Goal: Task Accomplishment & Management: Manage account settings

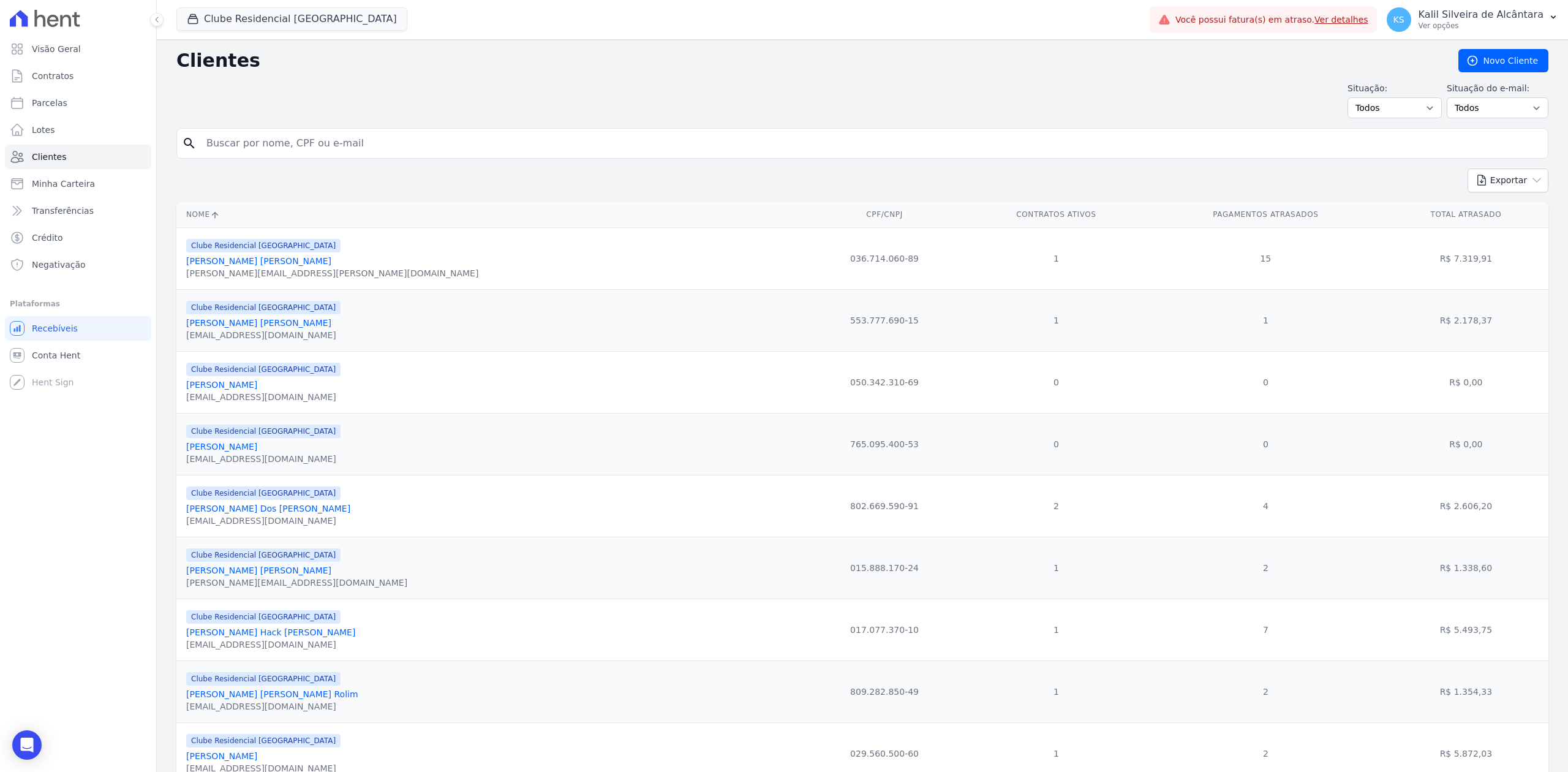
click at [260, 145] on input "search" at bounding box center [871, 143] width 1344 height 25
type input "[PERSON_NAME]"
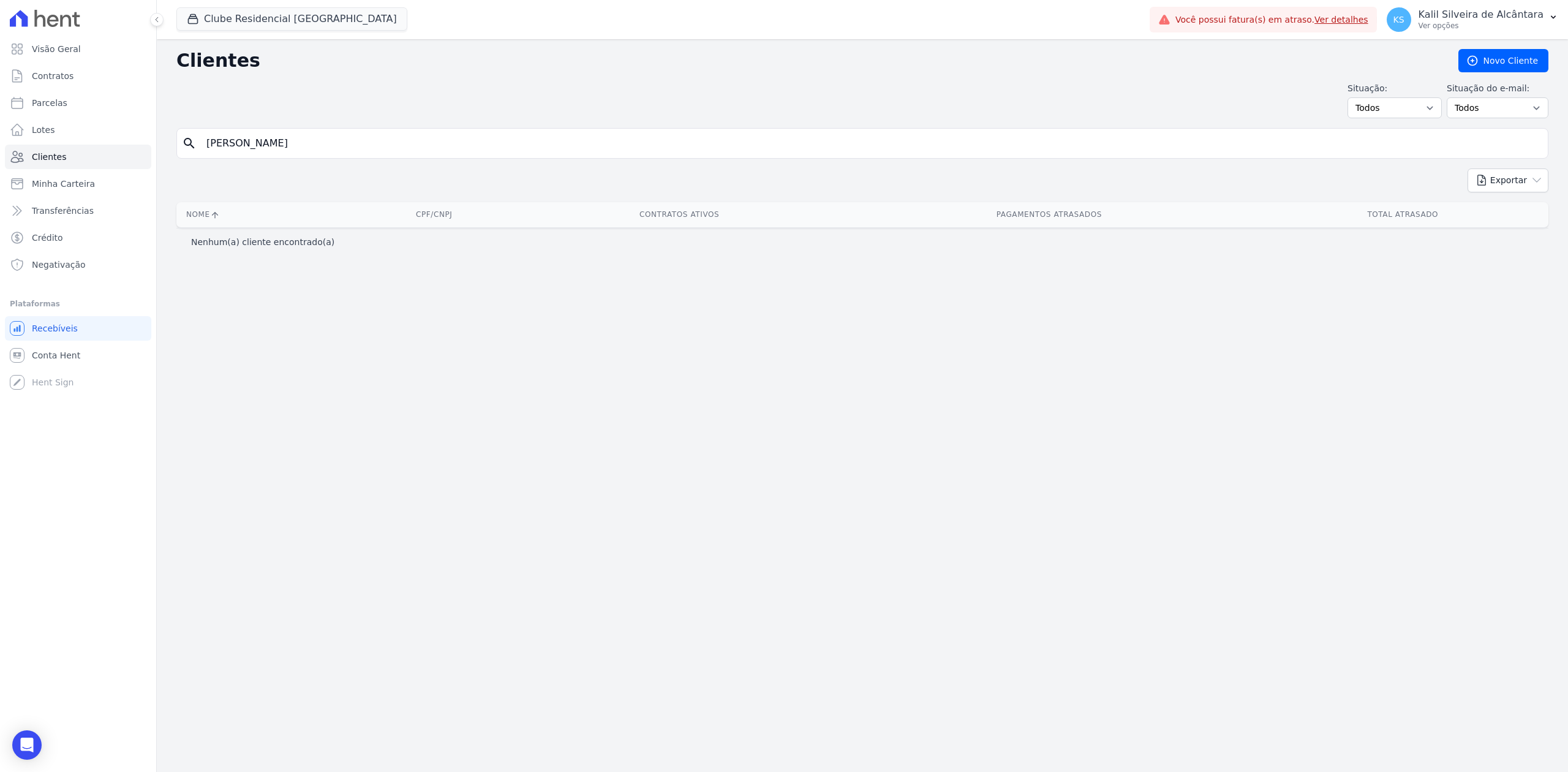
click at [335, 137] on input "[PERSON_NAME]" at bounding box center [871, 143] width 1344 height 25
click at [309, 138] on input "[PERSON_NAME]" at bounding box center [871, 143] width 1344 height 25
drag, startPoint x: 309, startPoint y: 138, endPoint x: 283, endPoint y: 136, distance: 26.1
click at [283, 136] on input "[PERSON_NAME]" at bounding box center [871, 143] width 1344 height 25
type input "VINICIUS"
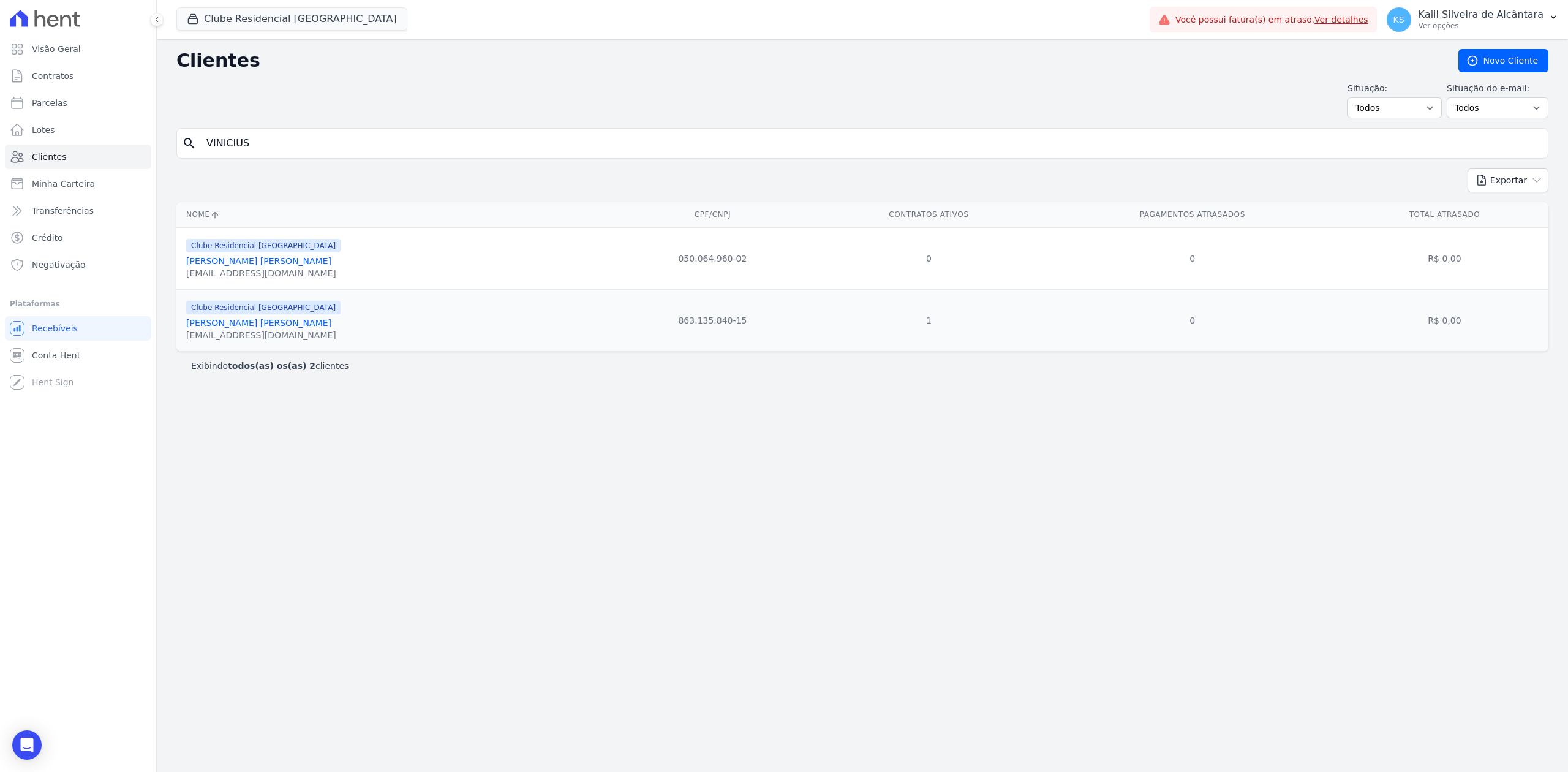
click at [226, 326] on link "[PERSON_NAME] [PERSON_NAME]" at bounding box center [259, 323] width 145 height 10
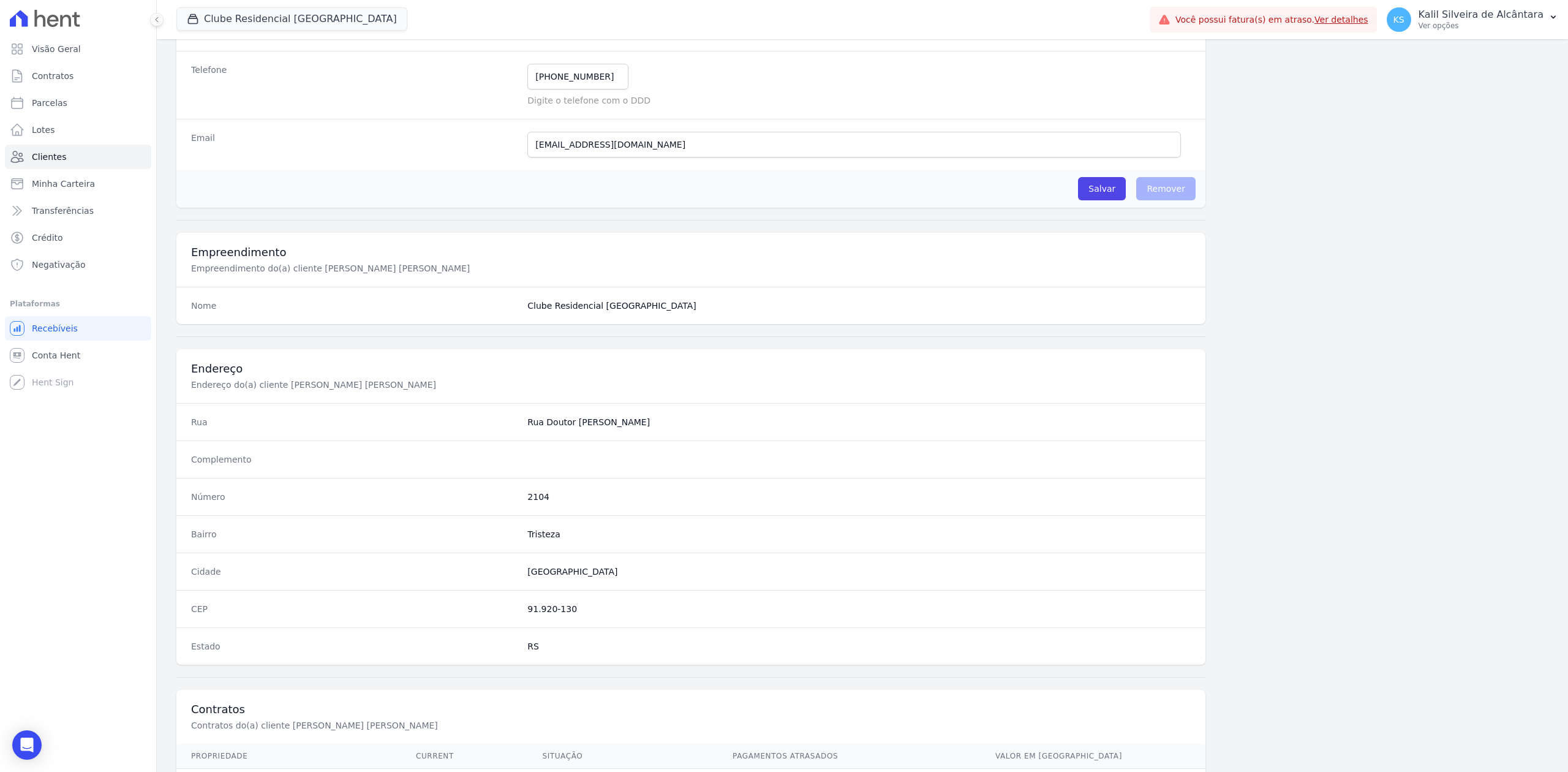
scroll to position [381, 0]
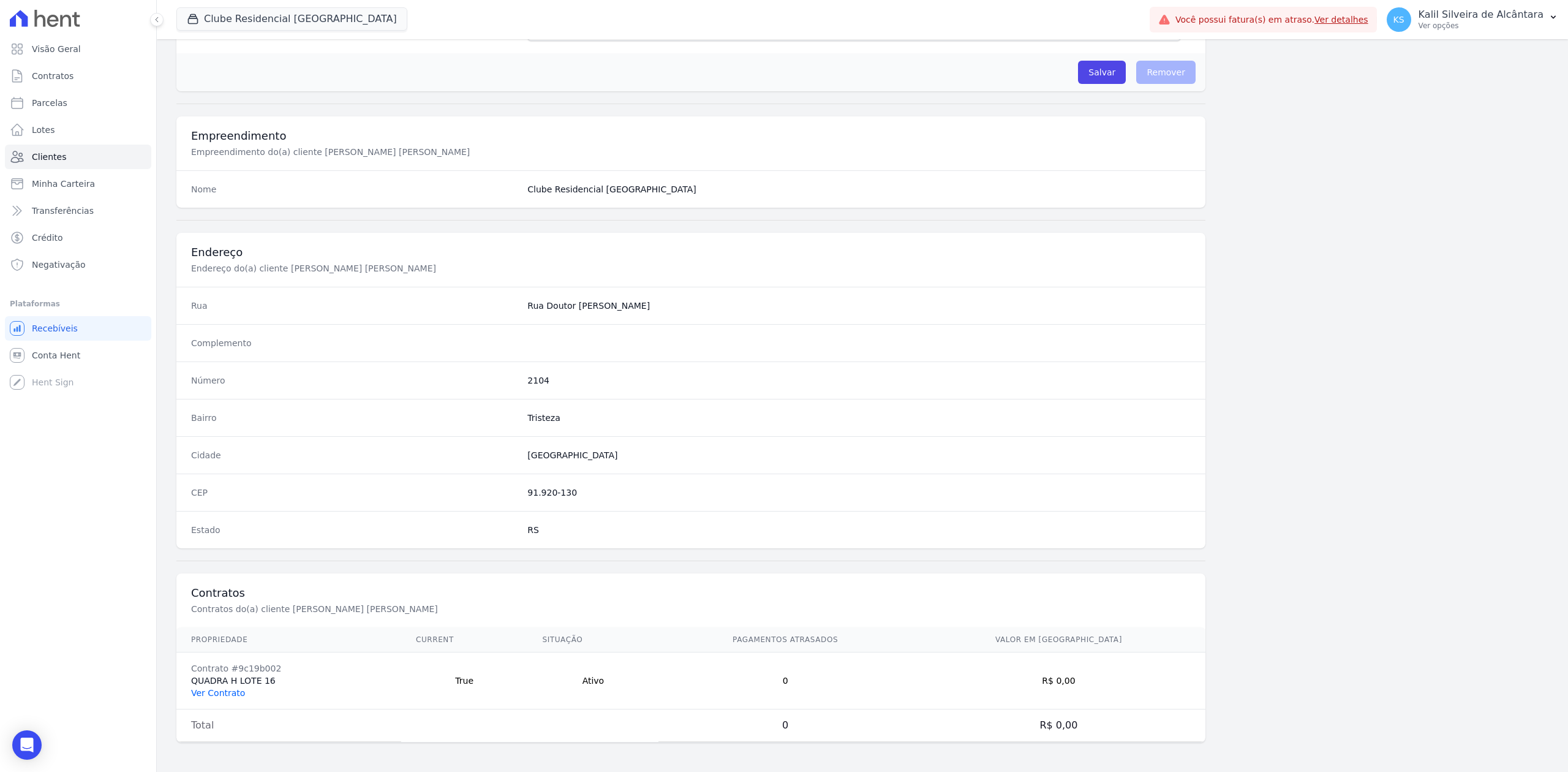
click at [216, 688] on link "Ver Contrato" at bounding box center [218, 692] width 54 height 10
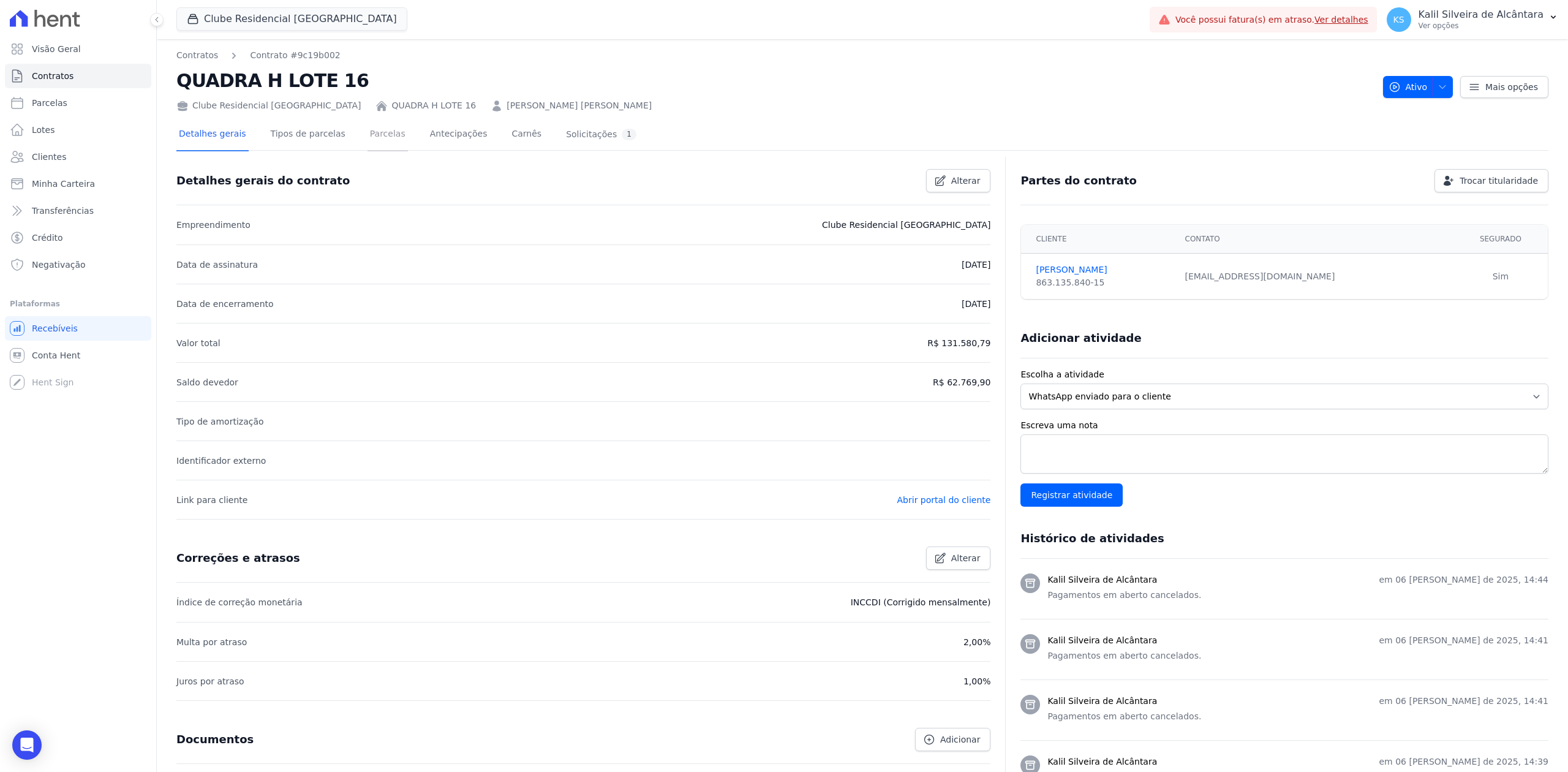
click at [371, 141] on link "Parcelas" at bounding box center [388, 135] width 41 height 32
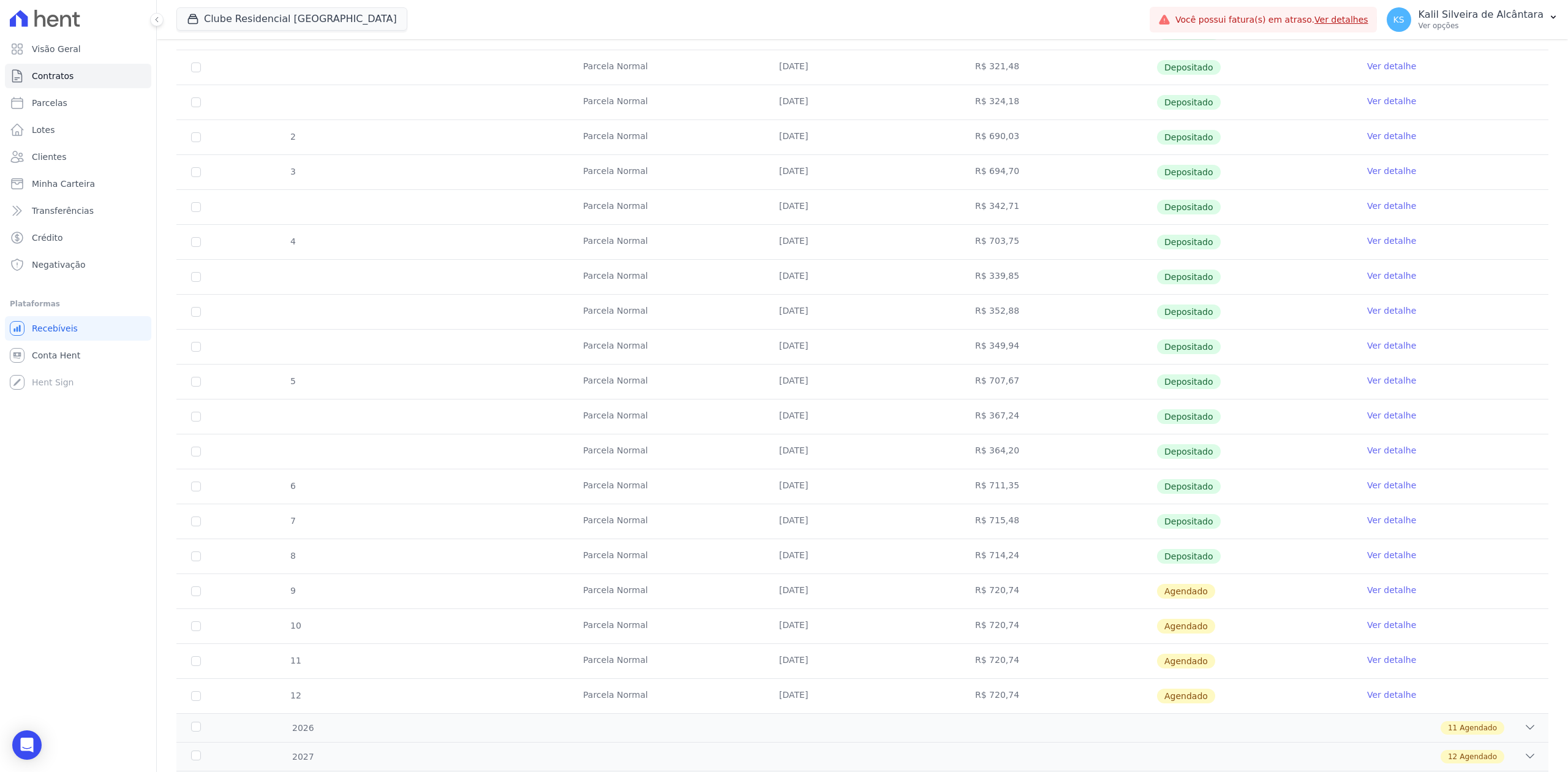
scroll to position [572, 0]
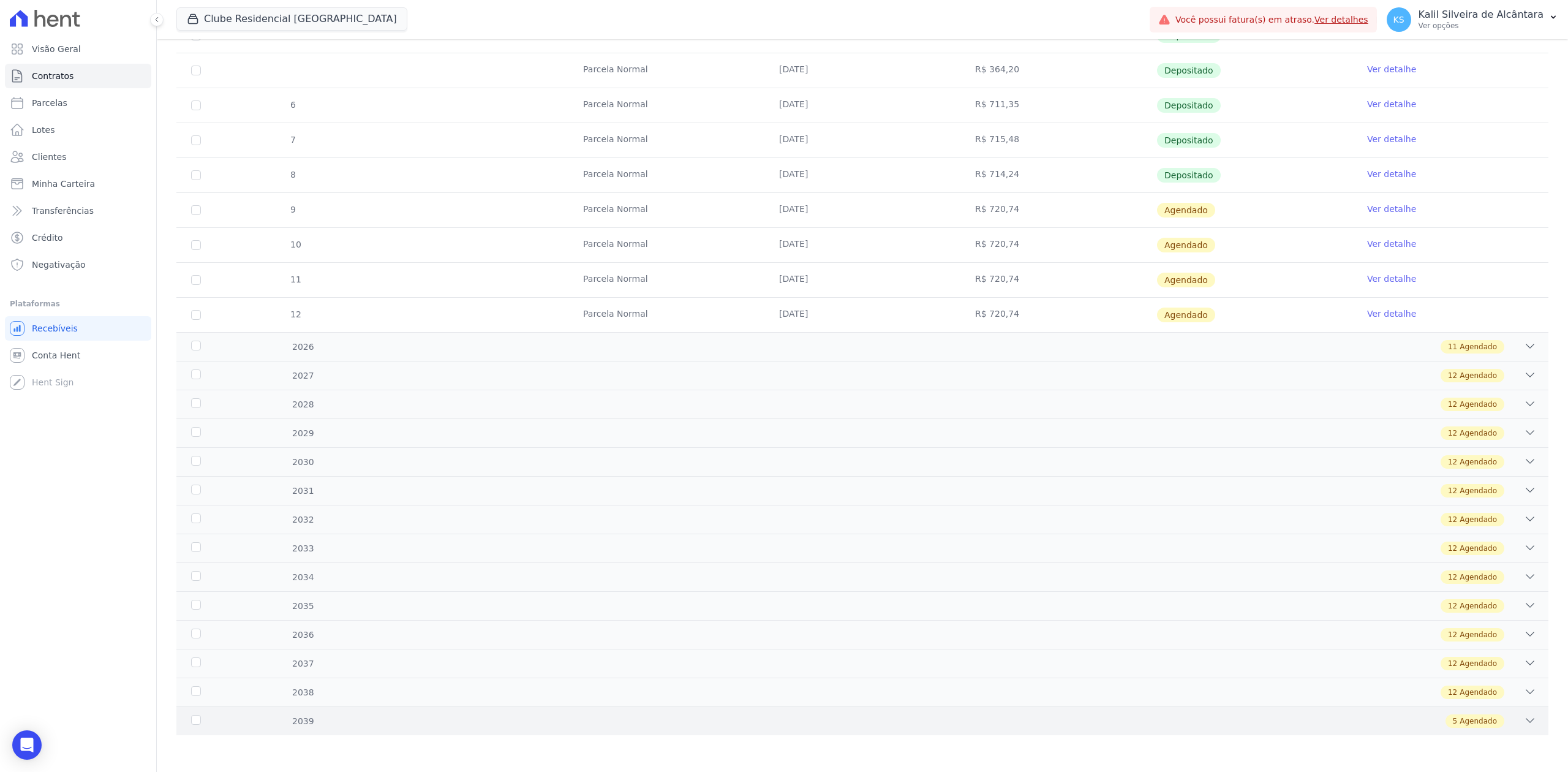
click at [1525, 723] on div "2039 5 Agendado" at bounding box center [862, 720] width 1372 height 29
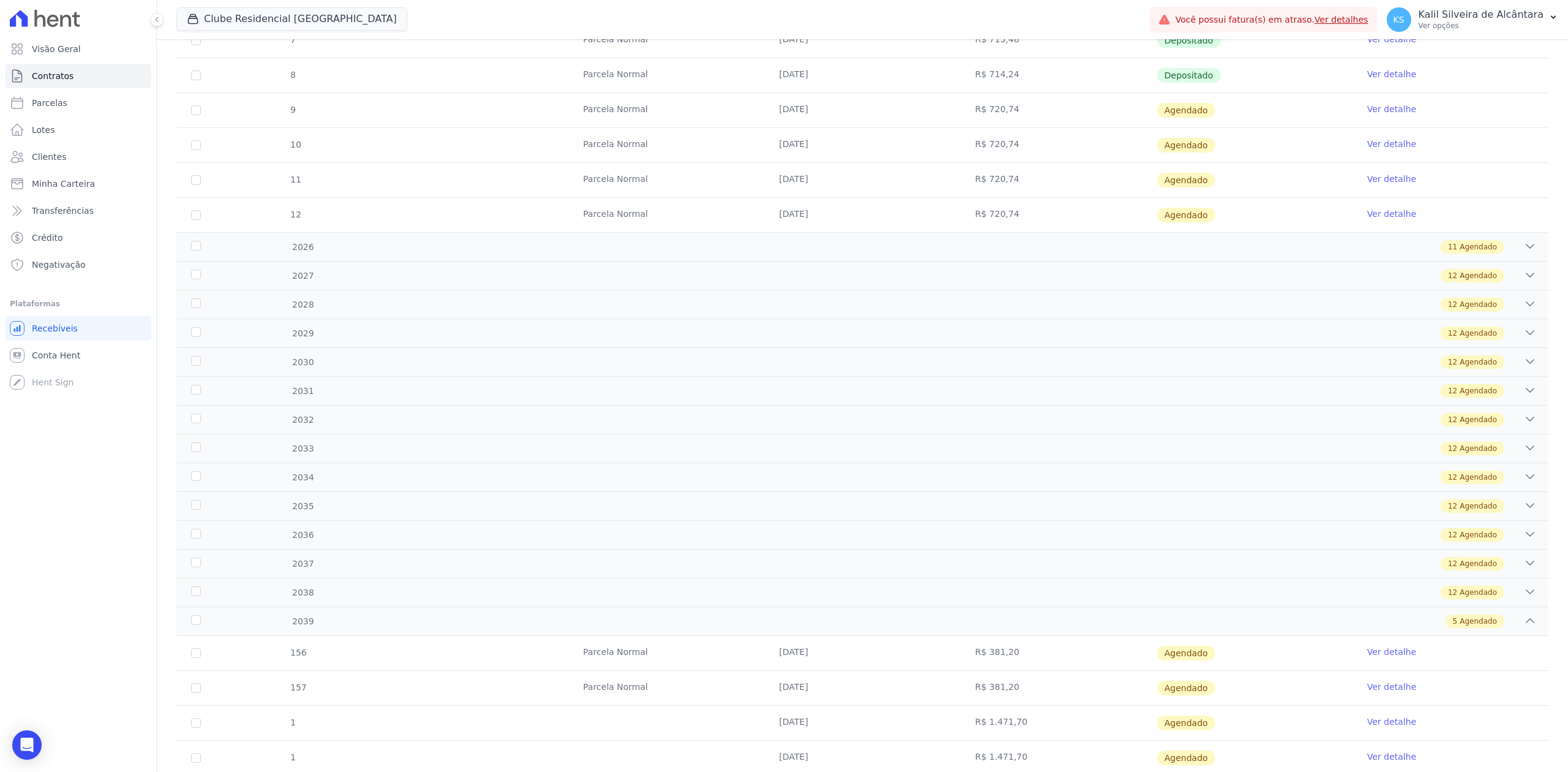
scroll to position [807, 0]
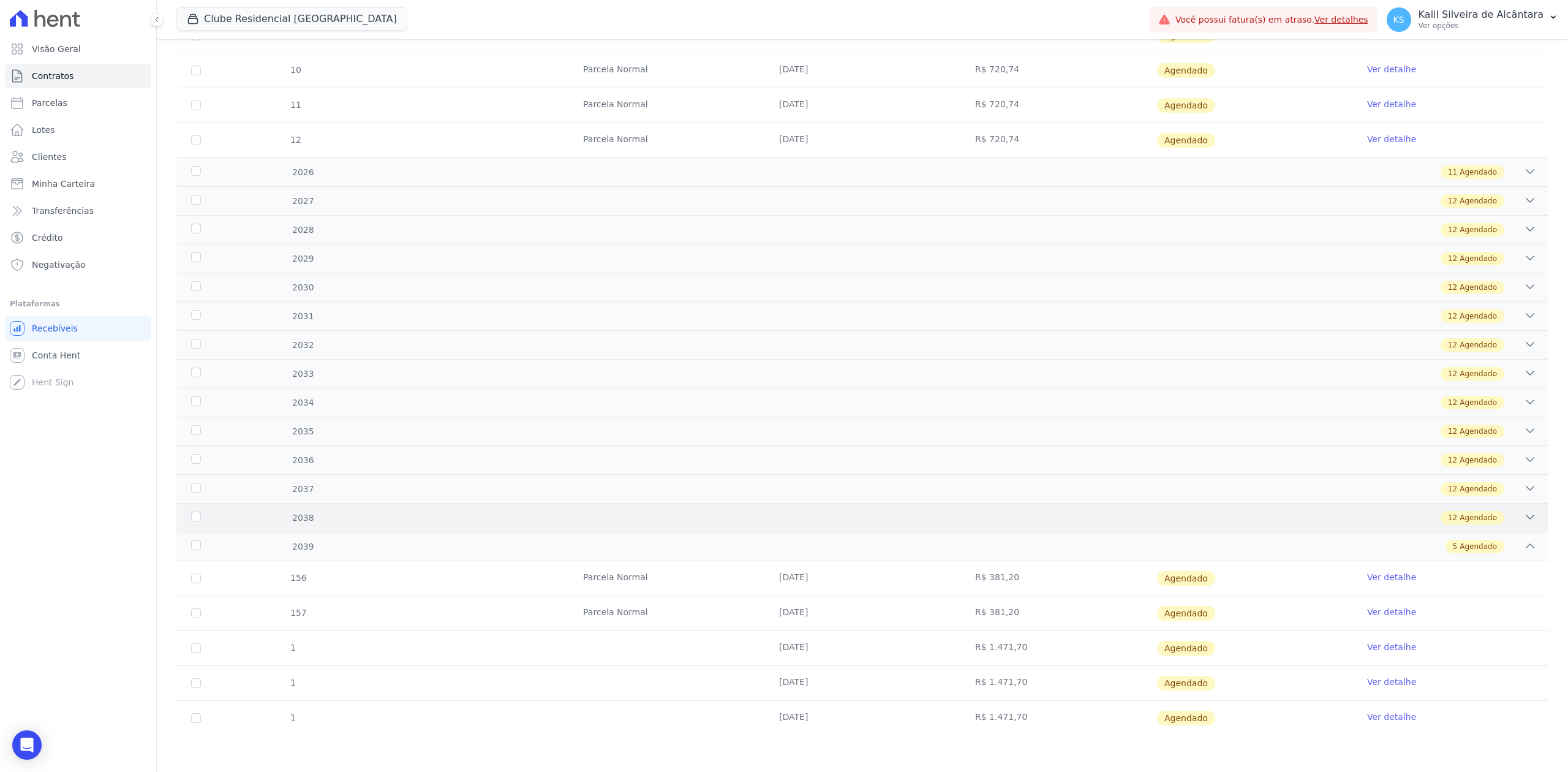
click at [1524, 518] on icon at bounding box center [1530, 517] width 12 height 12
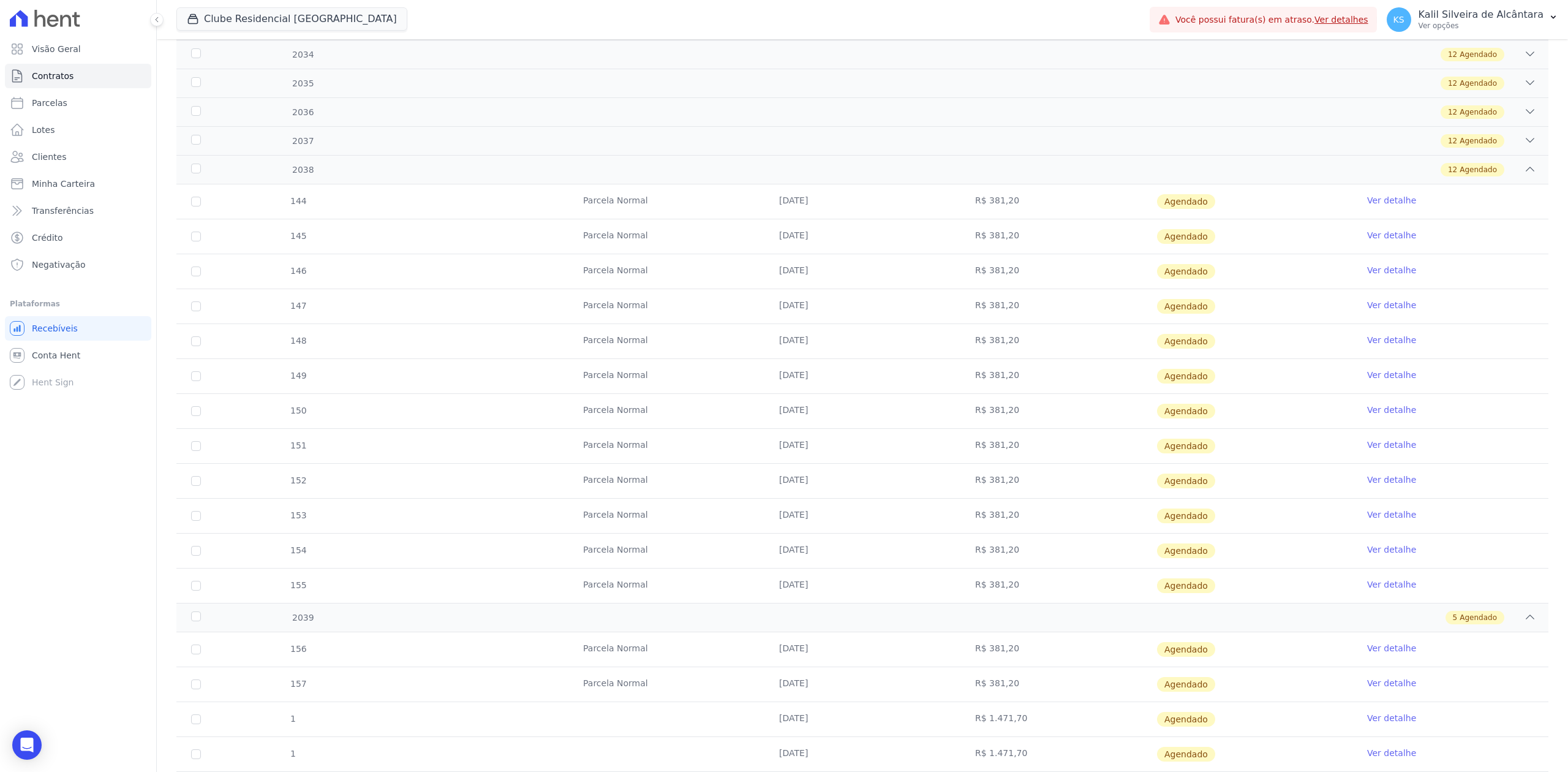
scroll to position [1228, 0]
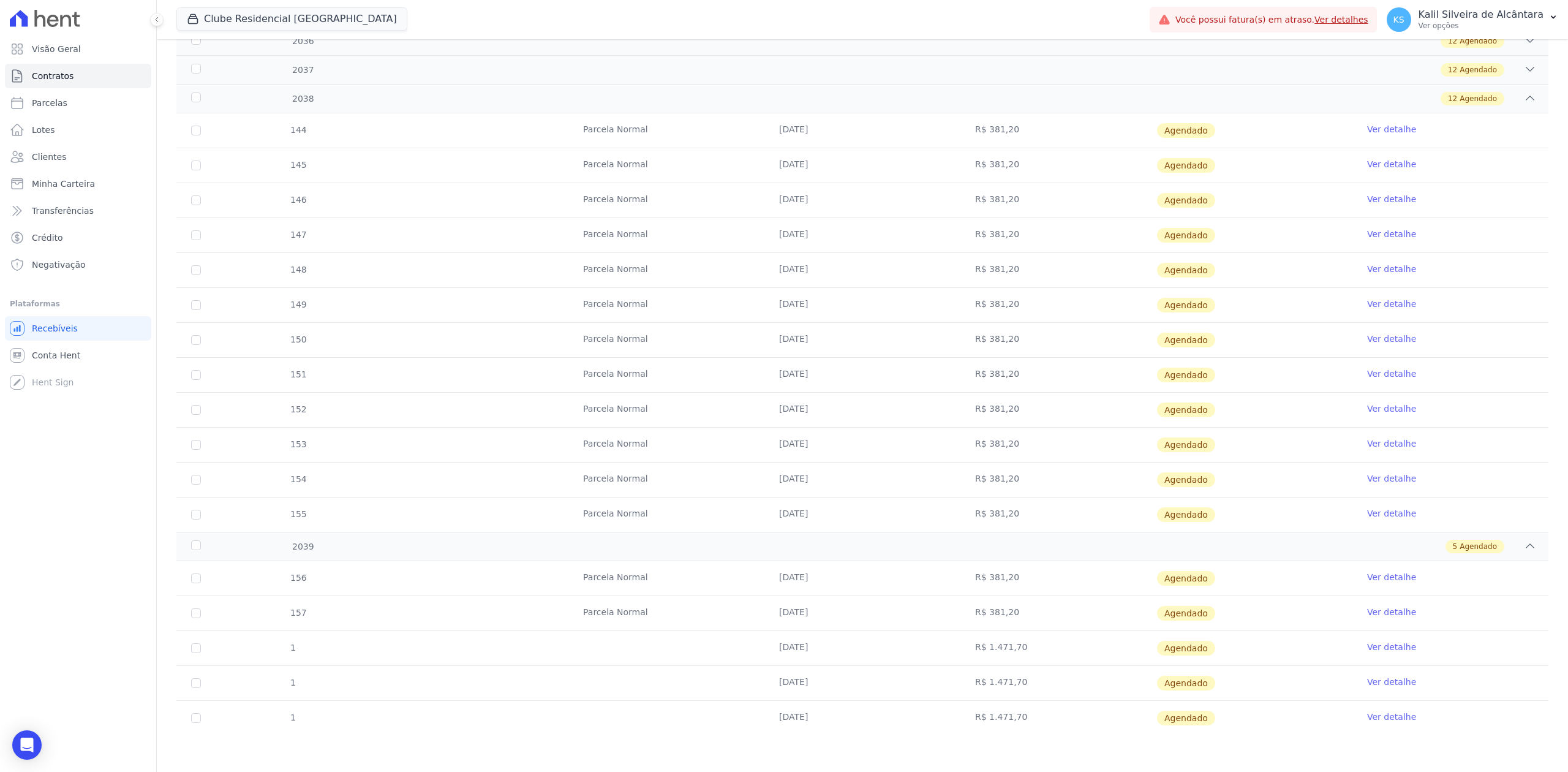
click at [1370, 645] on link "Ver detalhe" at bounding box center [1391, 647] width 49 height 12
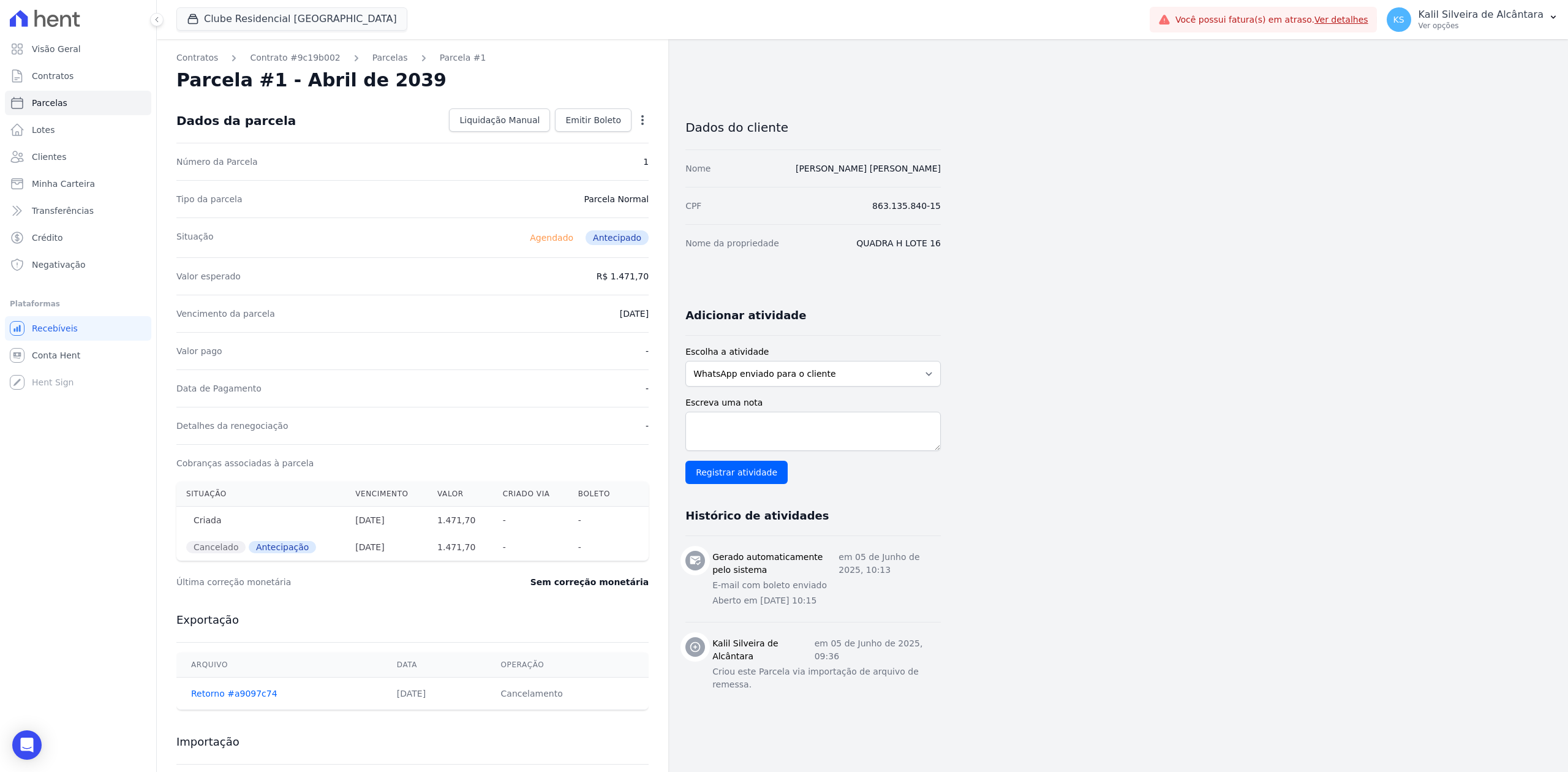
click at [645, 120] on icon "button" at bounding box center [642, 120] width 12 height 12
click at [609, 145] on link "Alterar" at bounding box center [589, 136] width 108 height 22
click at [638, 309] on input "[DATE]" at bounding box center [600, 312] width 97 height 25
click at [946, 258] on div "Contratos Contrato #9c19b002 [GEOGRAPHIC_DATA] Parcela #1 Parcela #1 - Abril de…" at bounding box center [852, 447] width 1392 height 816
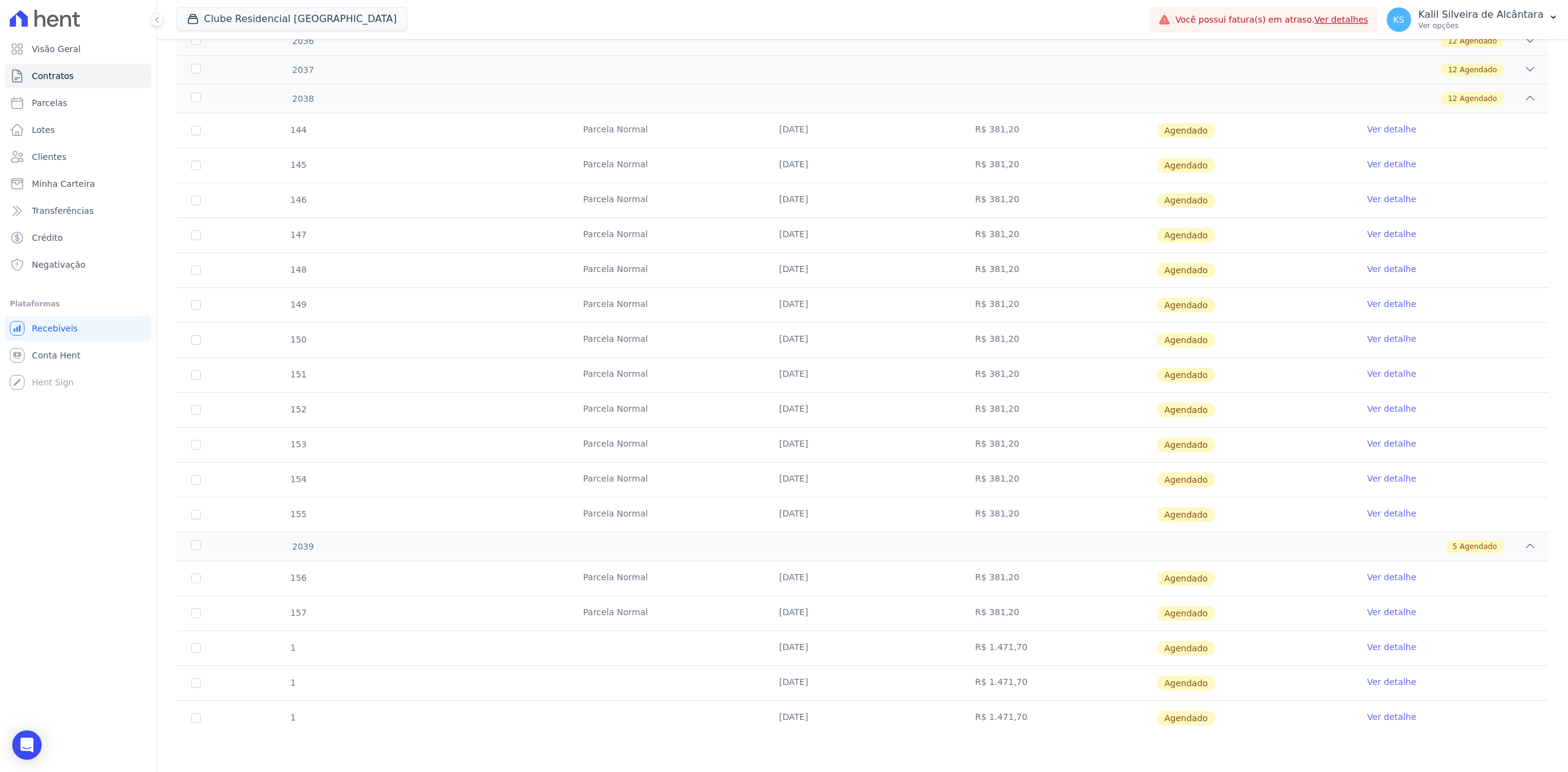
scroll to position [1228, 0]
